Goal: Task Accomplishment & Management: Use online tool/utility

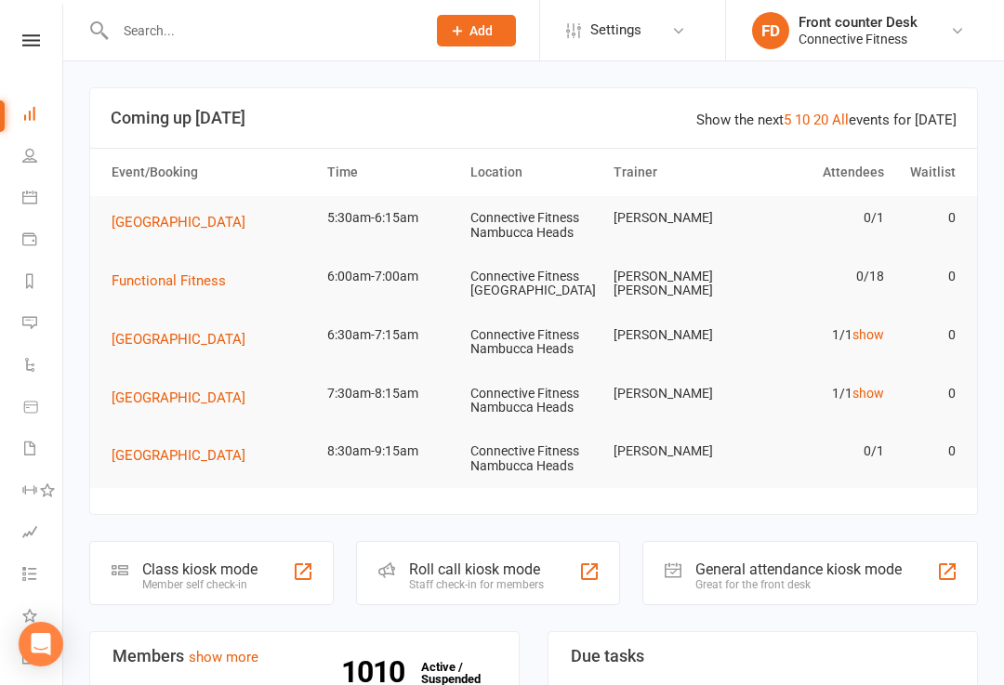
click at [934, 562] on div "General attendance kiosk mode Great for the front desk" at bounding box center [809, 573] width 335 height 64
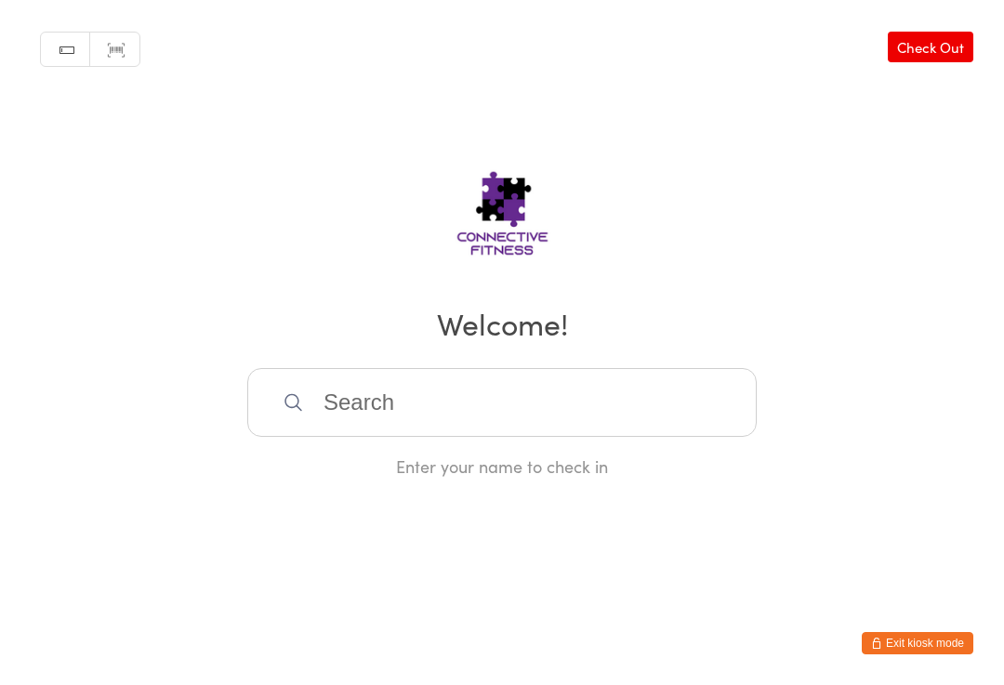
click at [393, 407] on input "search" at bounding box center [501, 402] width 509 height 69
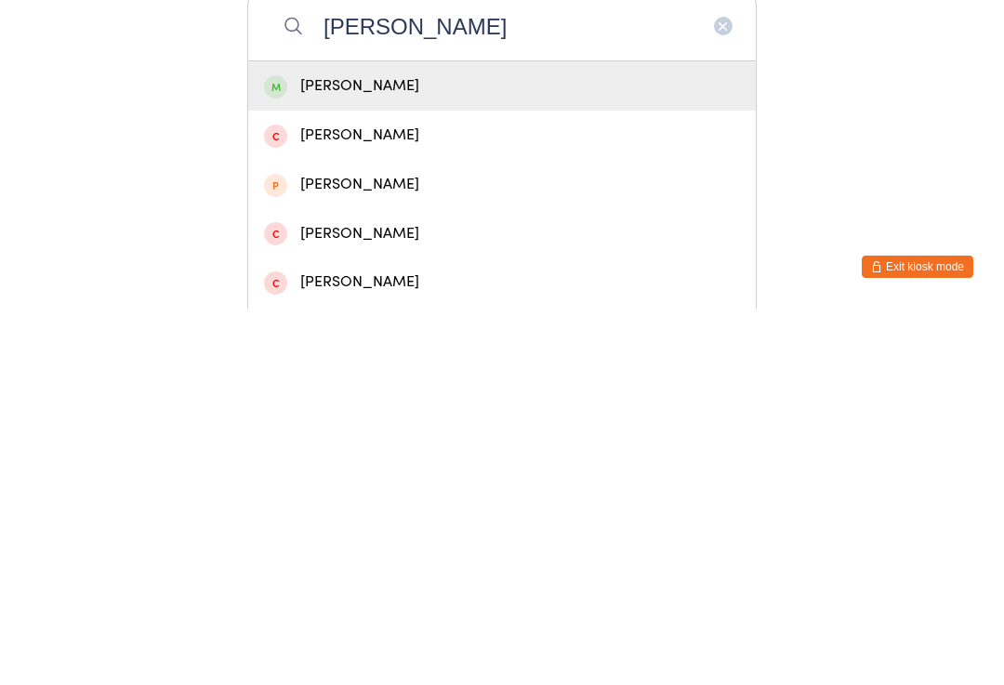
type input "[PERSON_NAME]"
click at [333, 450] on div "[PERSON_NAME]" at bounding box center [502, 462] width 476 height 25
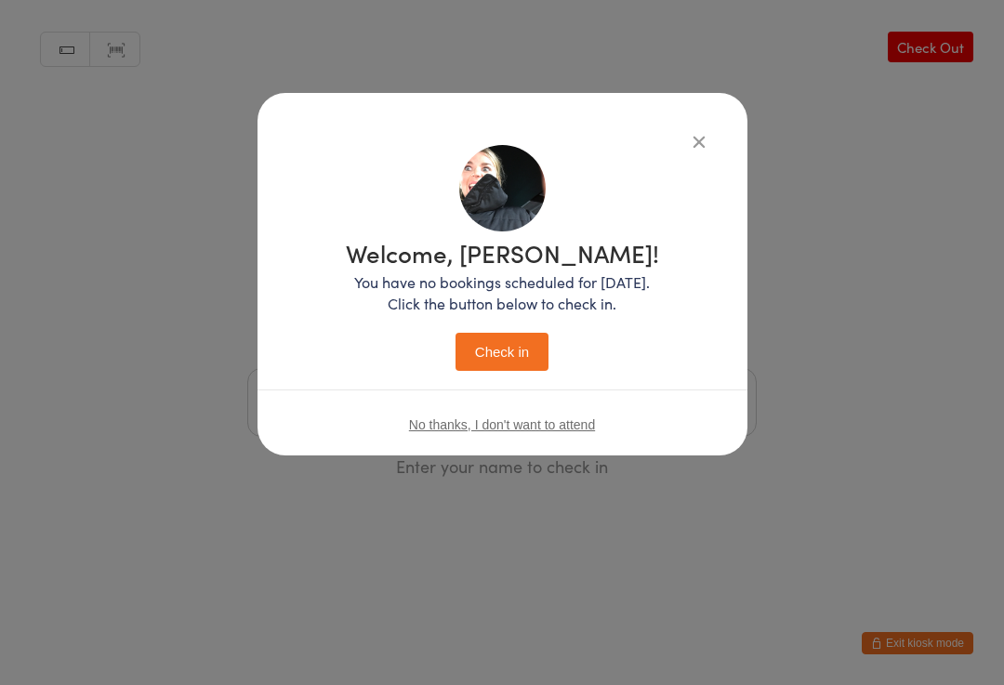
click at [497, 358] on button "Check in" at bounding box center [501, 352] width 93 height 38
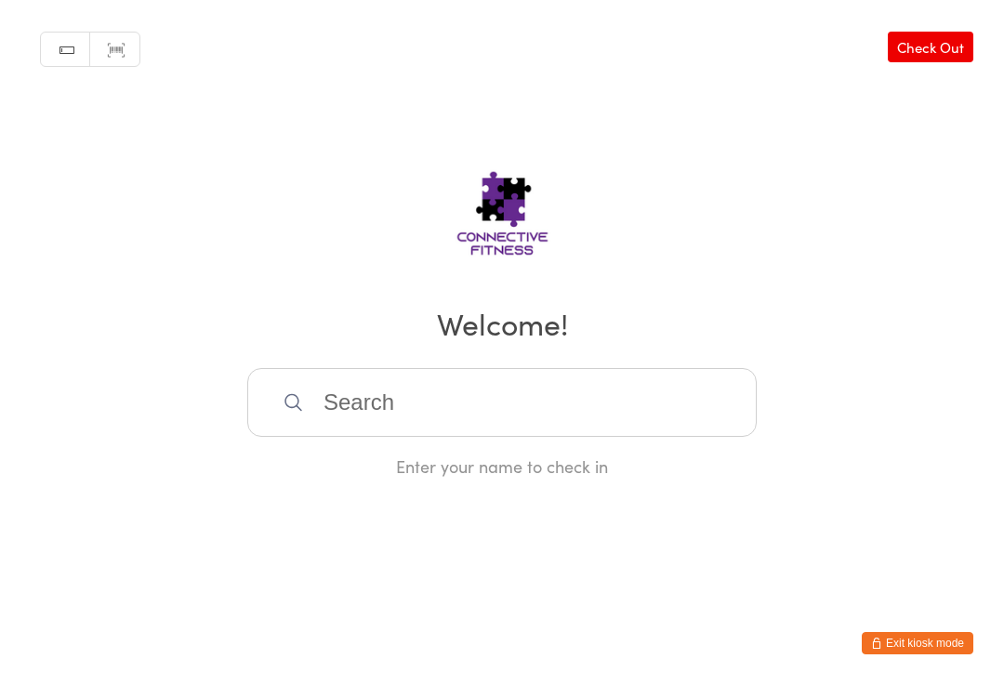
click at [329, 407] on input "search" at bounding box center [501, 402] width 509 height 69
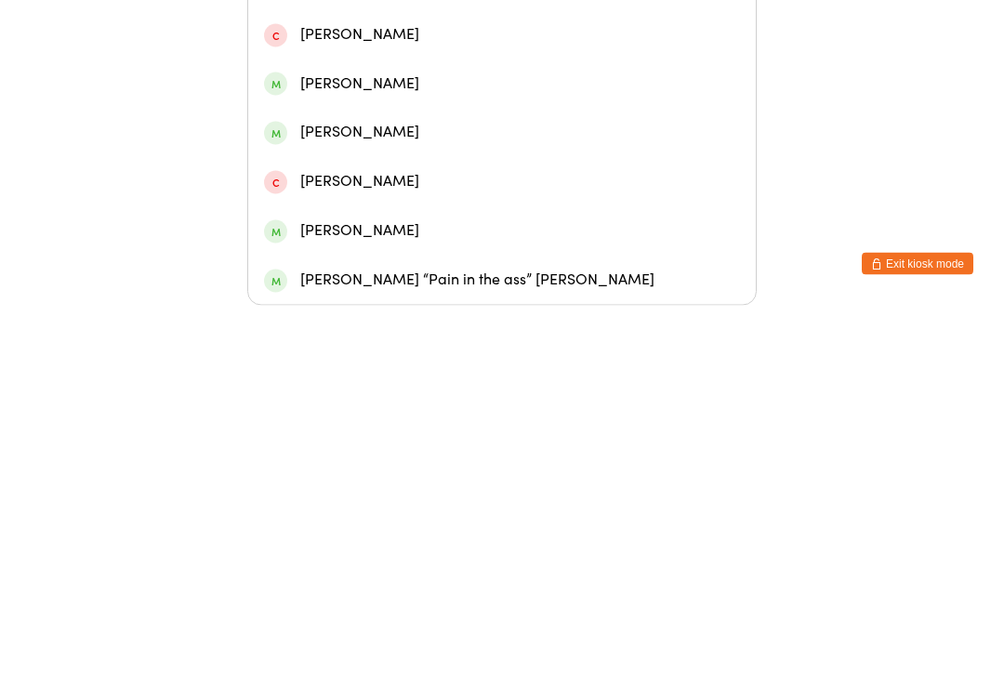
scroll to position [162, 0]
type input "[PERSON_NAME]"
click at [381, 647] on div "[PERSON_NAME] “Pain in the ass” [PERSON_NAME]" at bounding box center [502, 659] width 476 height 25
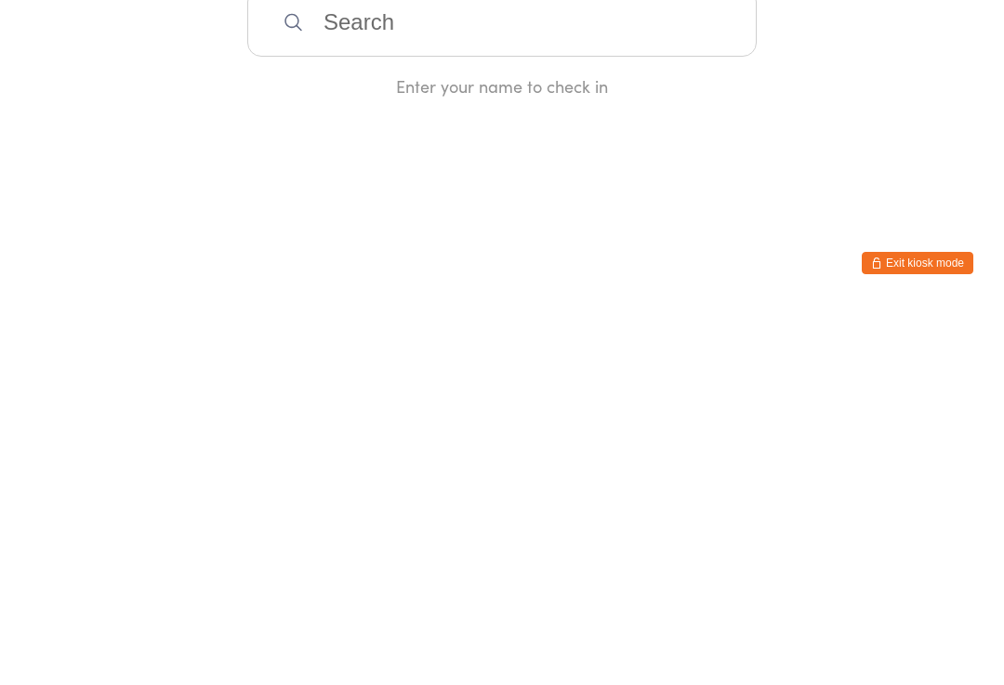
scroll to position [0, 0]
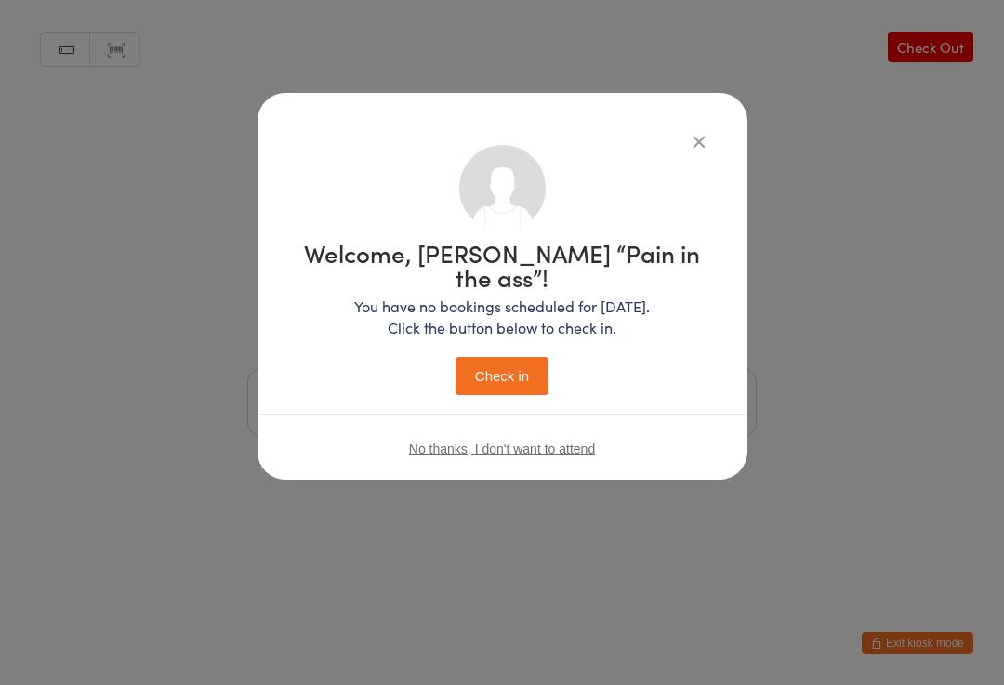
click at [504, 357] on button "Check in" at bounding box center [501, 376] width 93 height 38
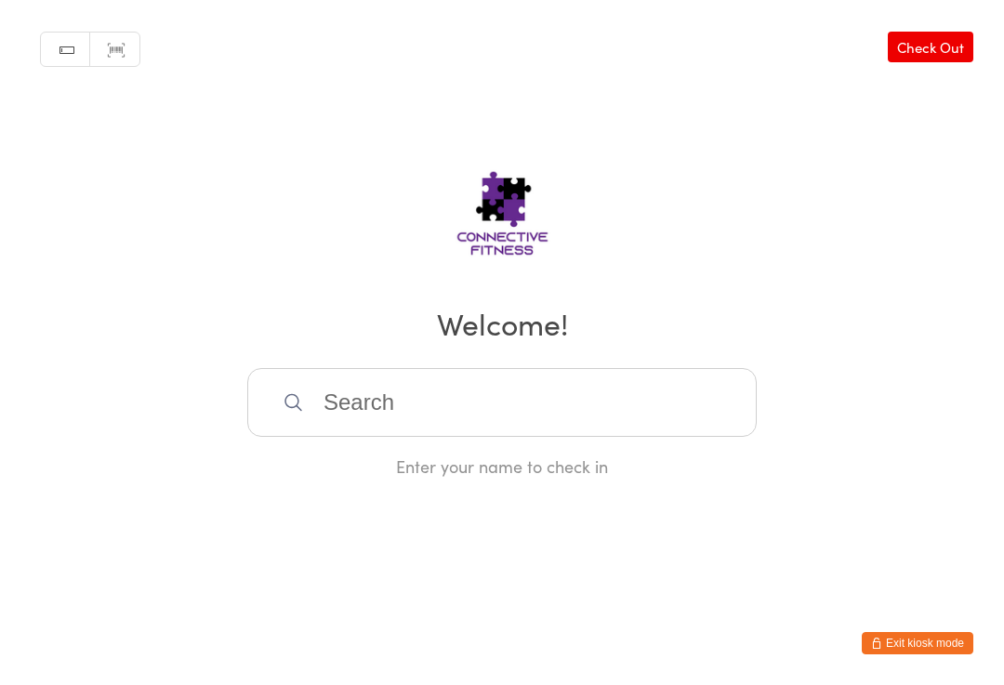
click at [532, 412] on input "search" at bounding box center [501, 402] width 509 height 69
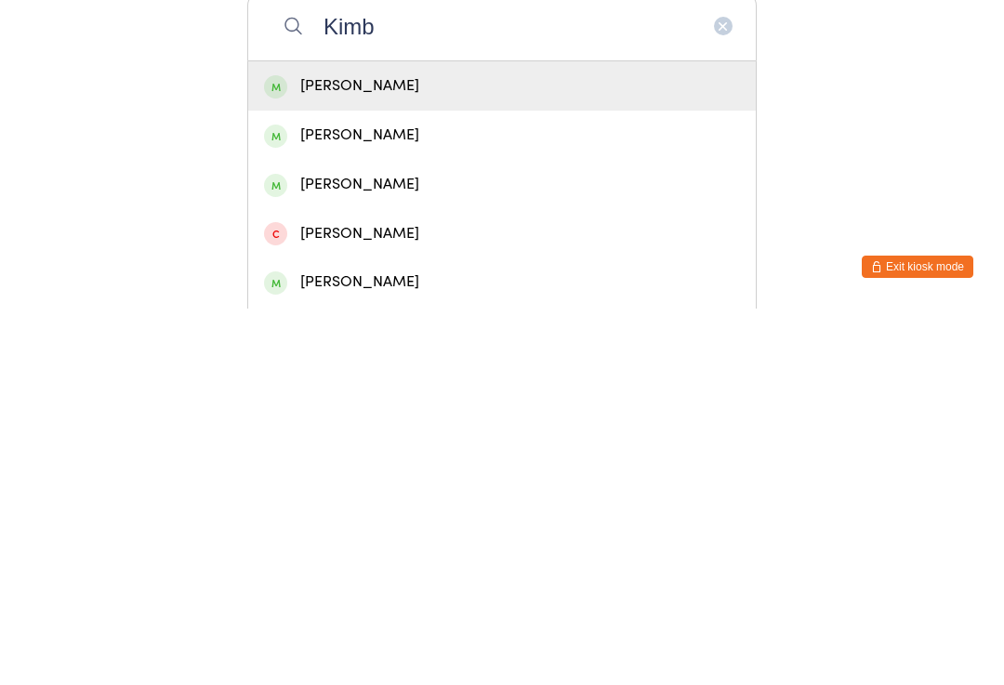
type input "Kimb"
click at [413, 450] on div "[PERSON_NAME]" at bounding box center [502, 462] width 476 height 25
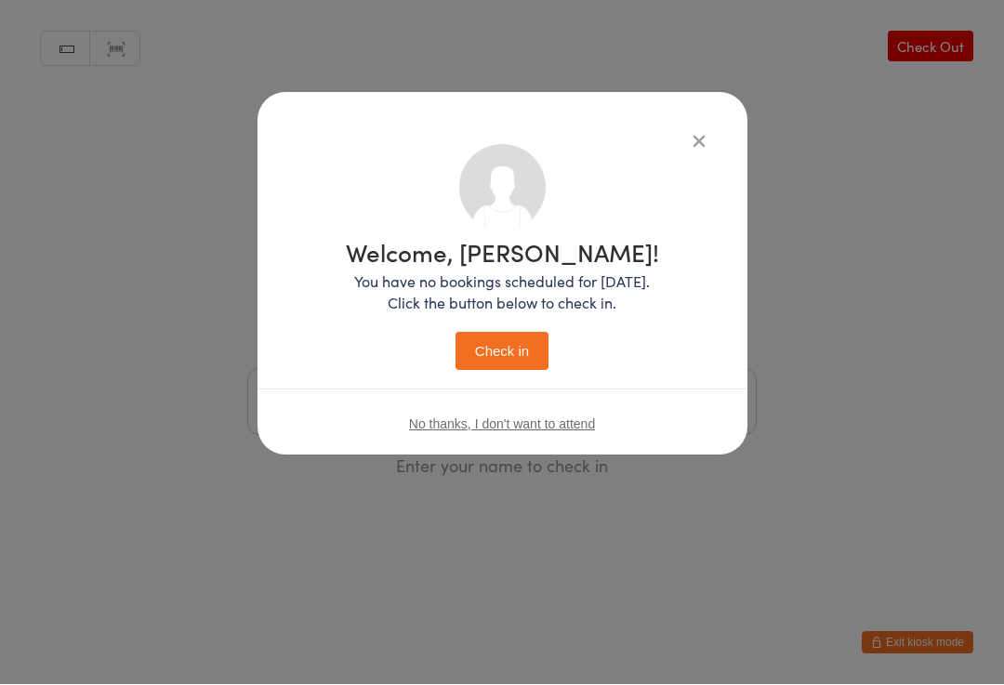
click at [528, 352] on button "Check in" at bounding box center [501, 352] width 93 height 38
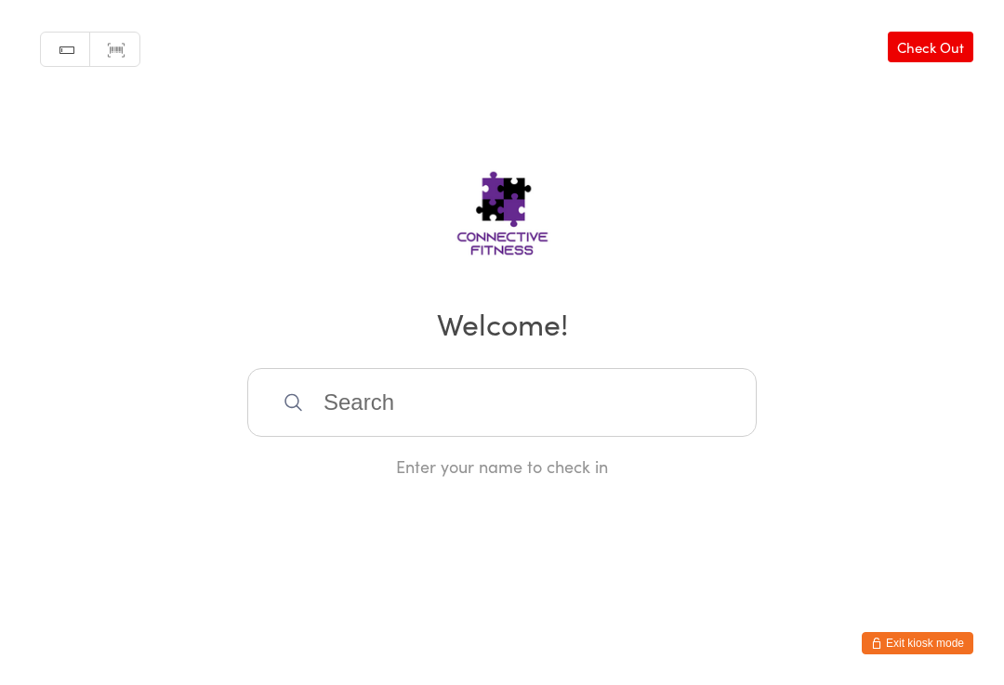
click at [576, 417] on input "search" at bounding box center [501, 402] width 509 height 69
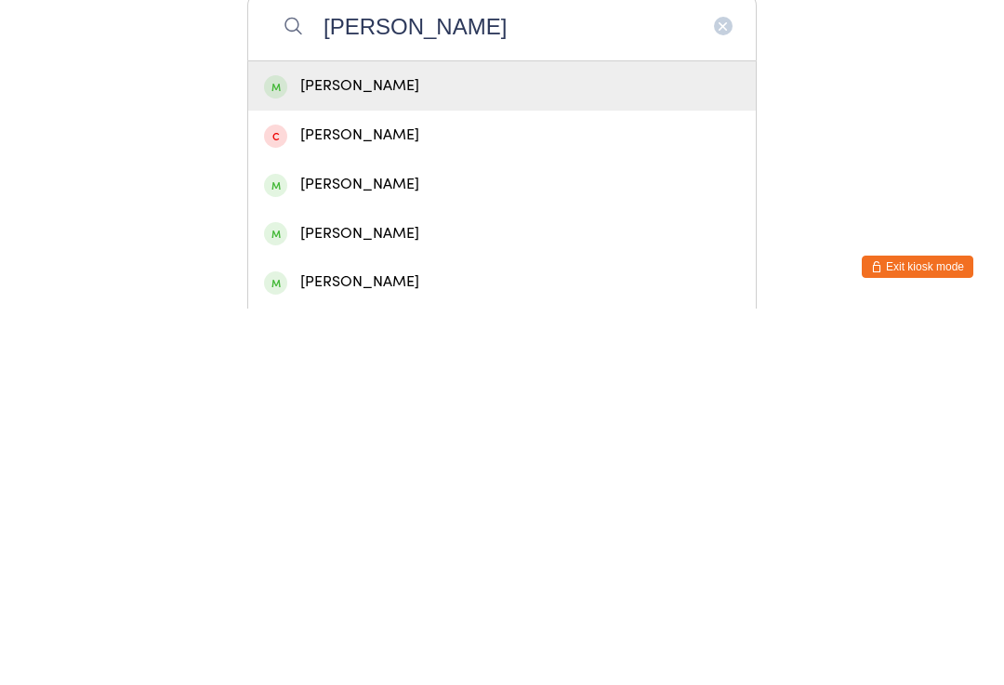
type input "[PERSON_NAME]"
click at [392, 450] on div "[PERSON_NAME]" at bounding box center [502, 462] width 476 height 25
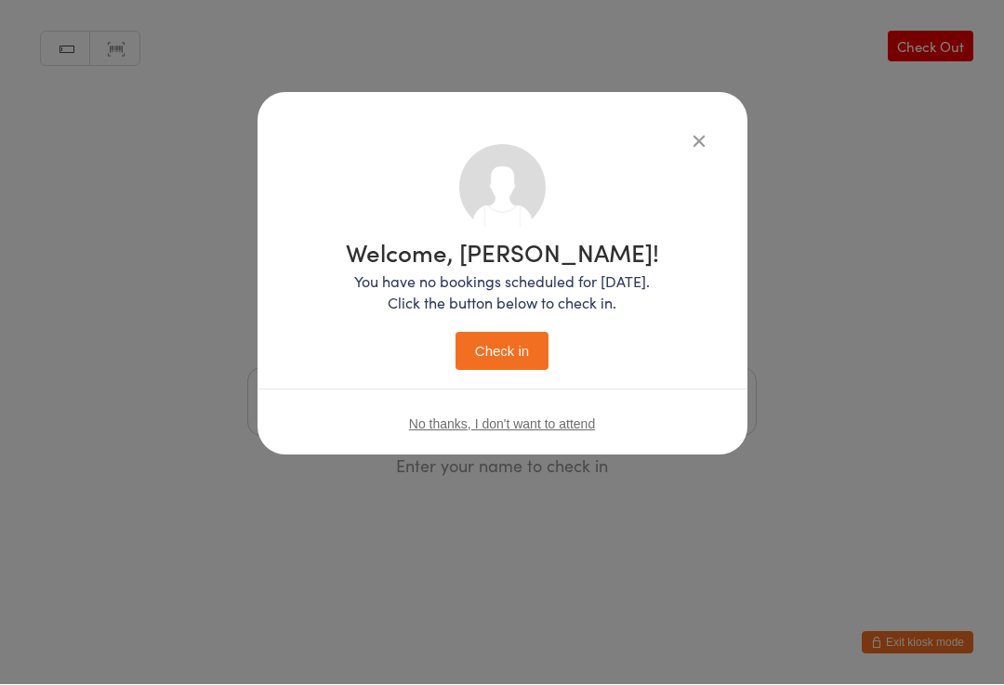
click at [509, 354] on button "Check in" at bounding box center [501, 352] width 93 height 38
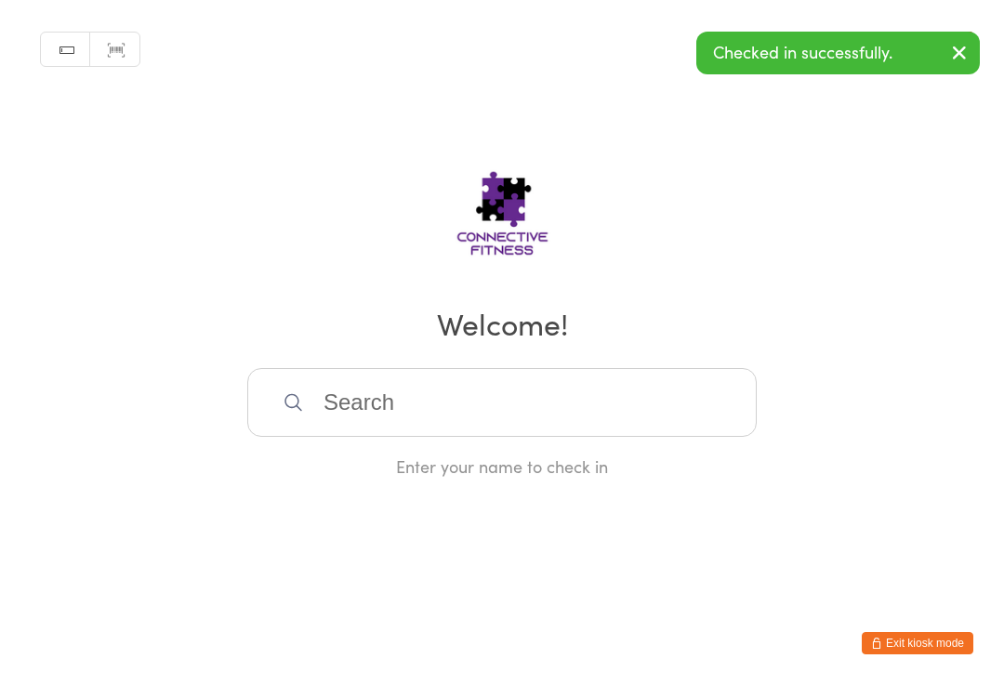
click at [545, 407] on input "search" at bounding box center [501, 402] width 509 height 69
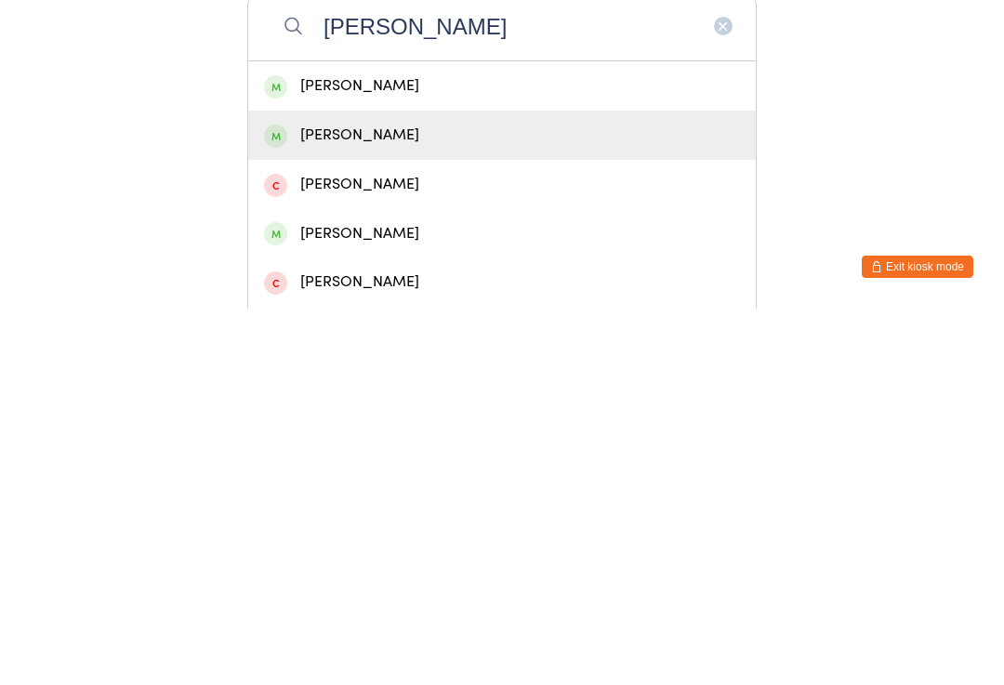
type input "[PERSON_NAME]"
click at [397, 499] on div "[PERSON_NAME]" at bounding box center [502, 511] width 476 height 25
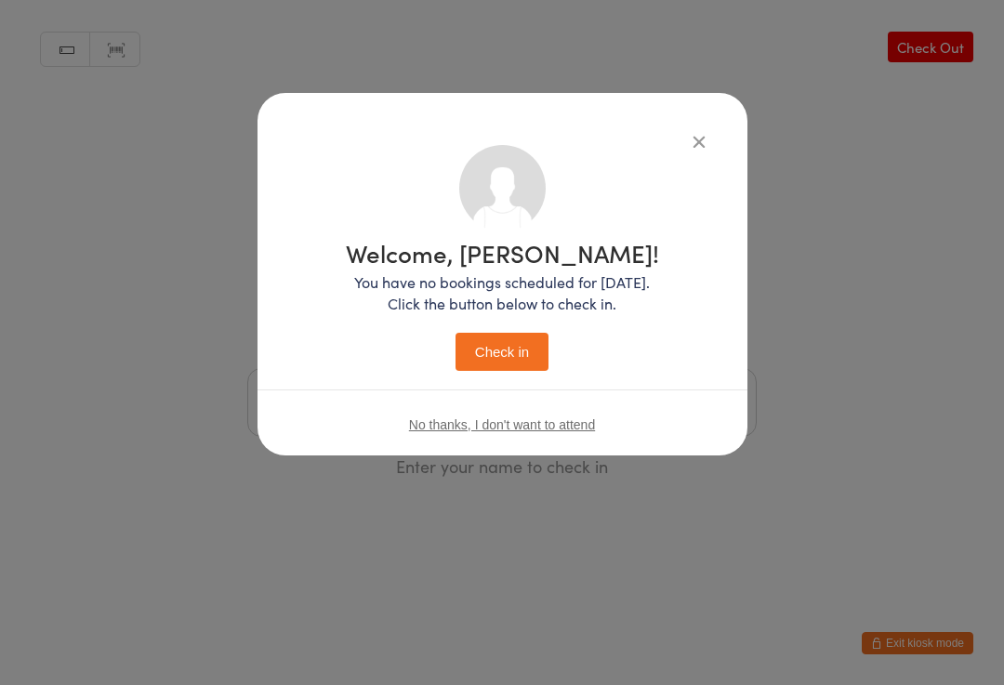
click at [490, 355] on button "Check in" at bounding box center [501, 352] width 93 height 38
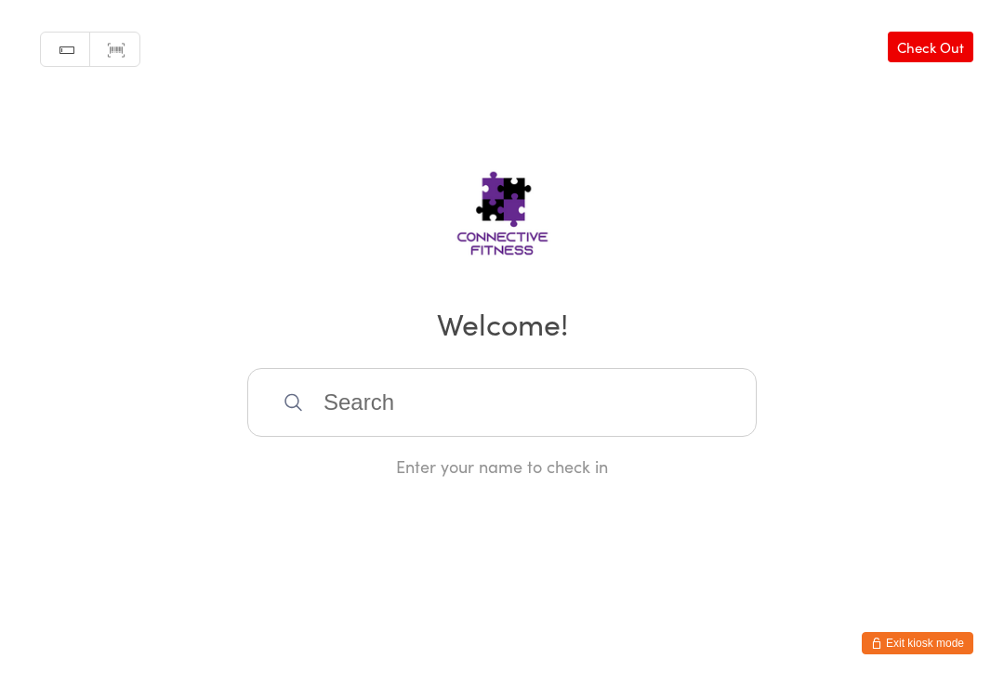
click at [355, 456] on div "Enter your name to check in" at bounding box center [501, 423] width 509 height 110
click at [337, 395] on input "search" at bounding box center [501, 402] width 509 height 69
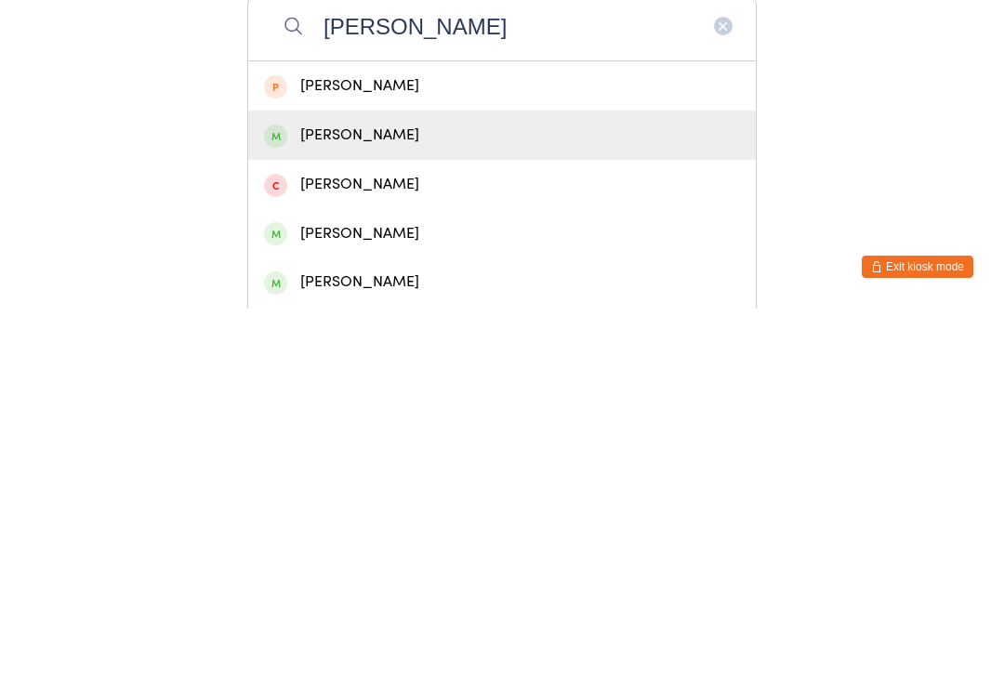
type input "[PERSON_NAME]"
click at [342, 487] on div "[PERSON_NAME]" at bounding box center [501, 511] width 507 height 49
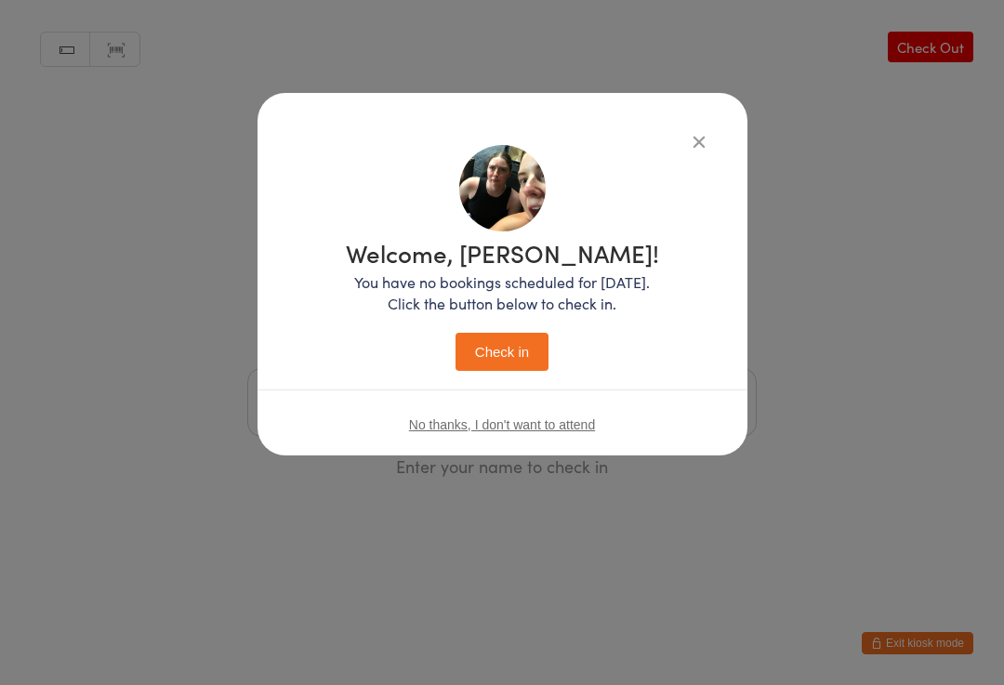
click at [506, 352] on button "Check in" at bounding box center [501, 352] width 93 height 38
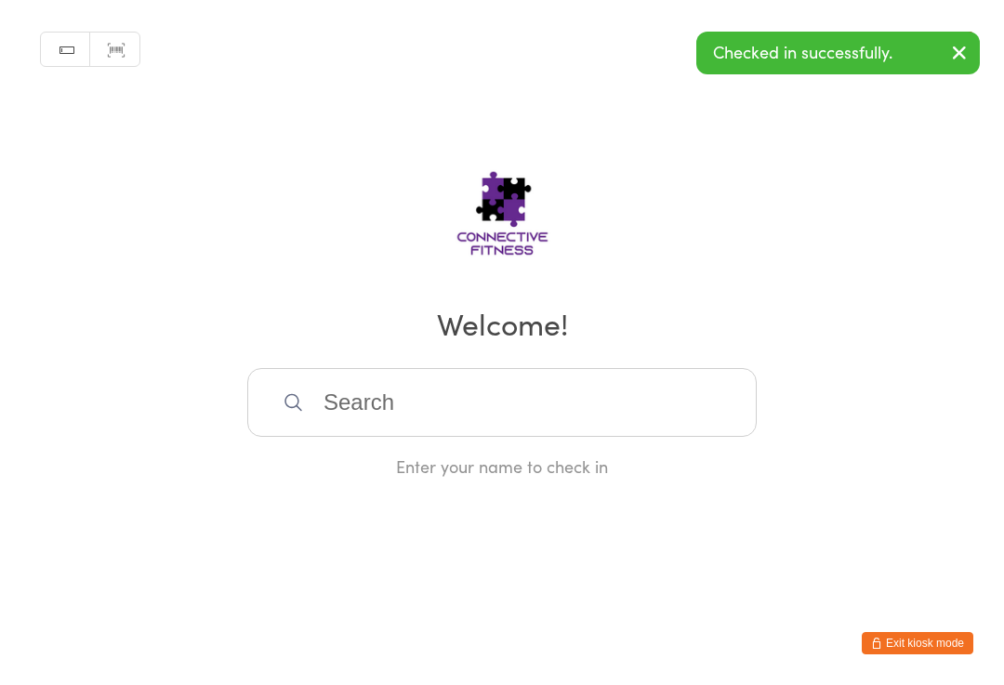
click at [380, 407] on input "search" at bounding box center [501, 402] width 509 height 69
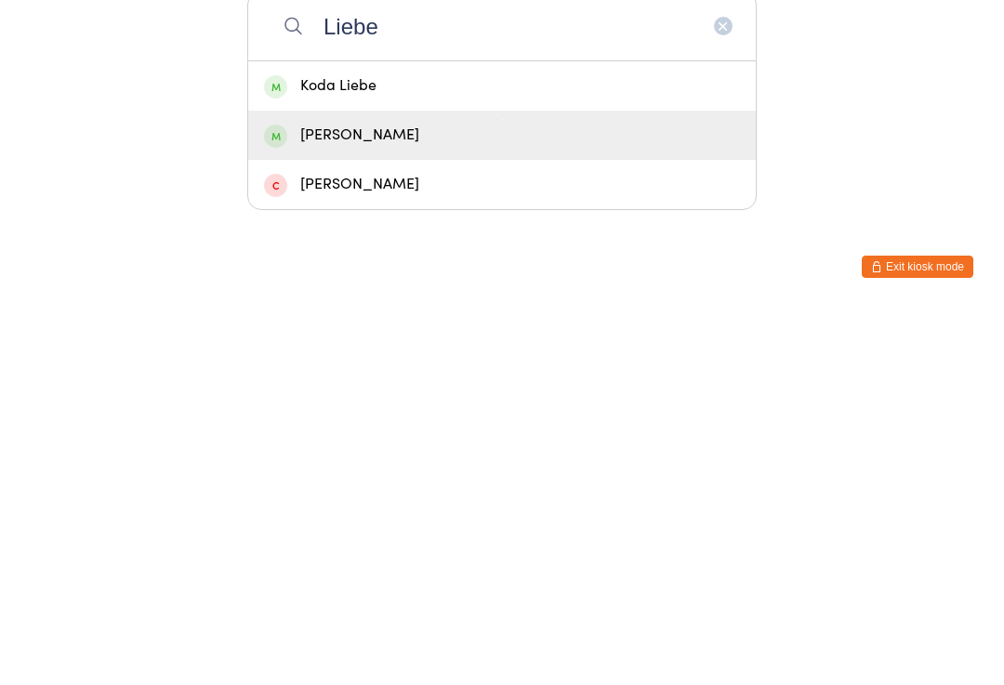
type input "Liebe"
click at [327, 499] on div "[PERSON_NAME]" at bounding box center [502, 511] width 476 height 25
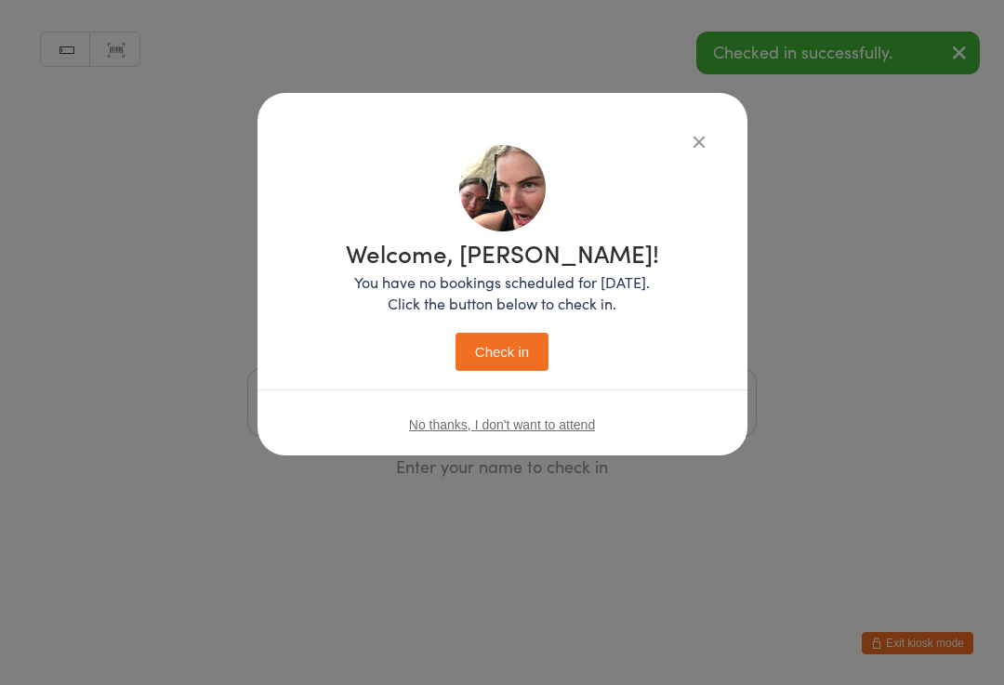
click at [489, 361] on button "Check in" at bounding box center [501, 352] width 93 height 38
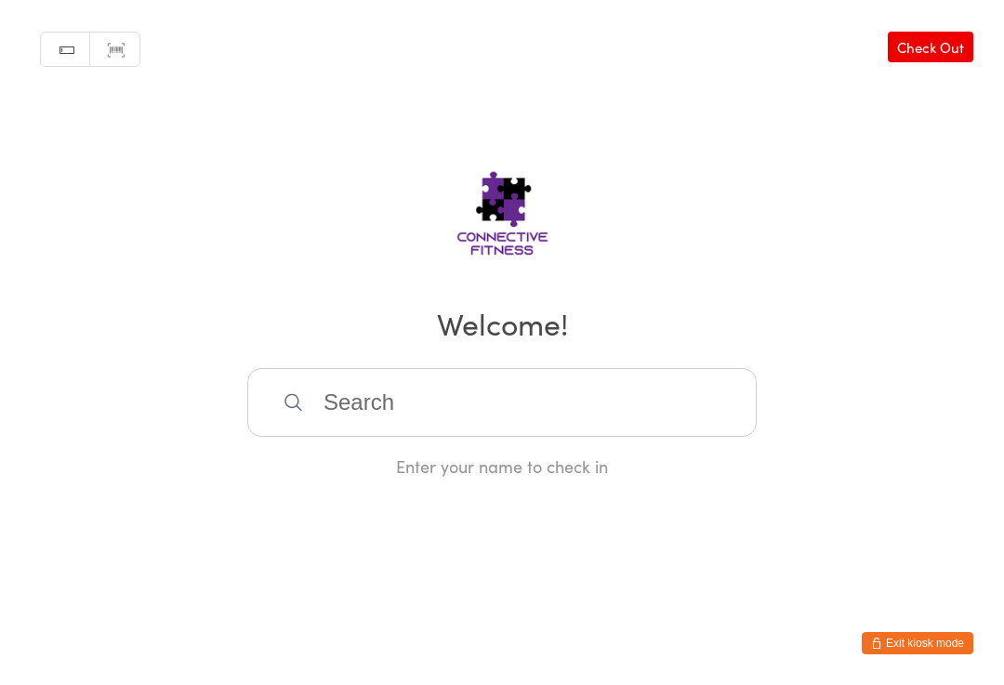
click at [511, 421] on input "search" at bounding box center [501, 402] width 509 height 69
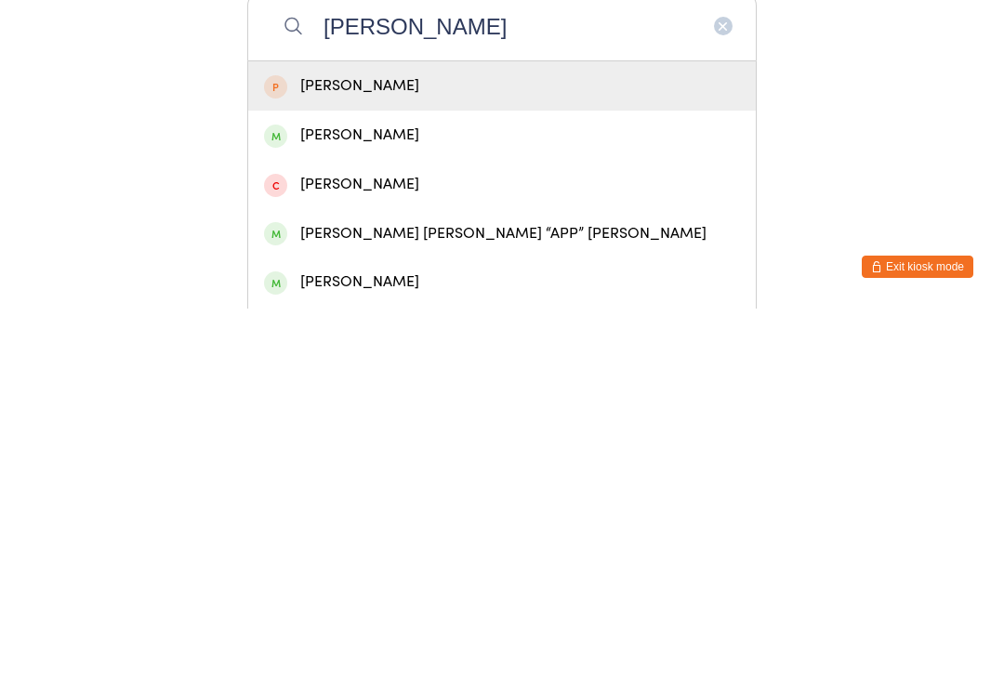
type input "[PERSON_NAME]"
click at [406, 499] on div "[PERSON_NAME]" at bounding box center [502, 511] width 476 height 25
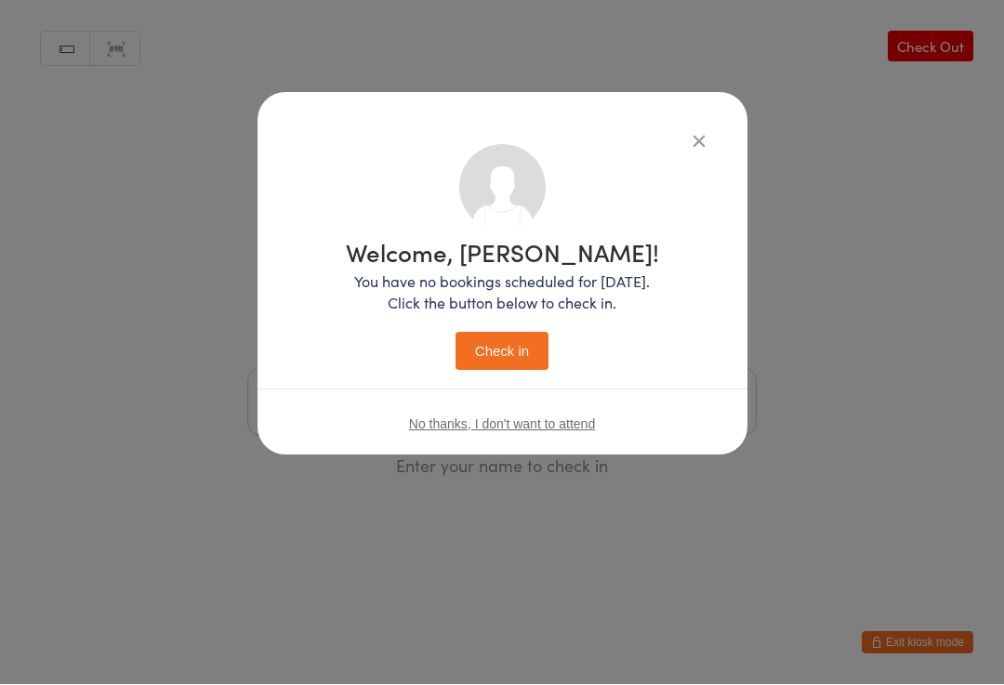
click at [512, 355] on button "Check in" at bounding box center [501, 352] width 93 height 38
click at [521, 349] on button "Check in" at bounding box center [501, 352] width 93 height 38
